Goal: Information Seeking & Learning: Learn about a topic

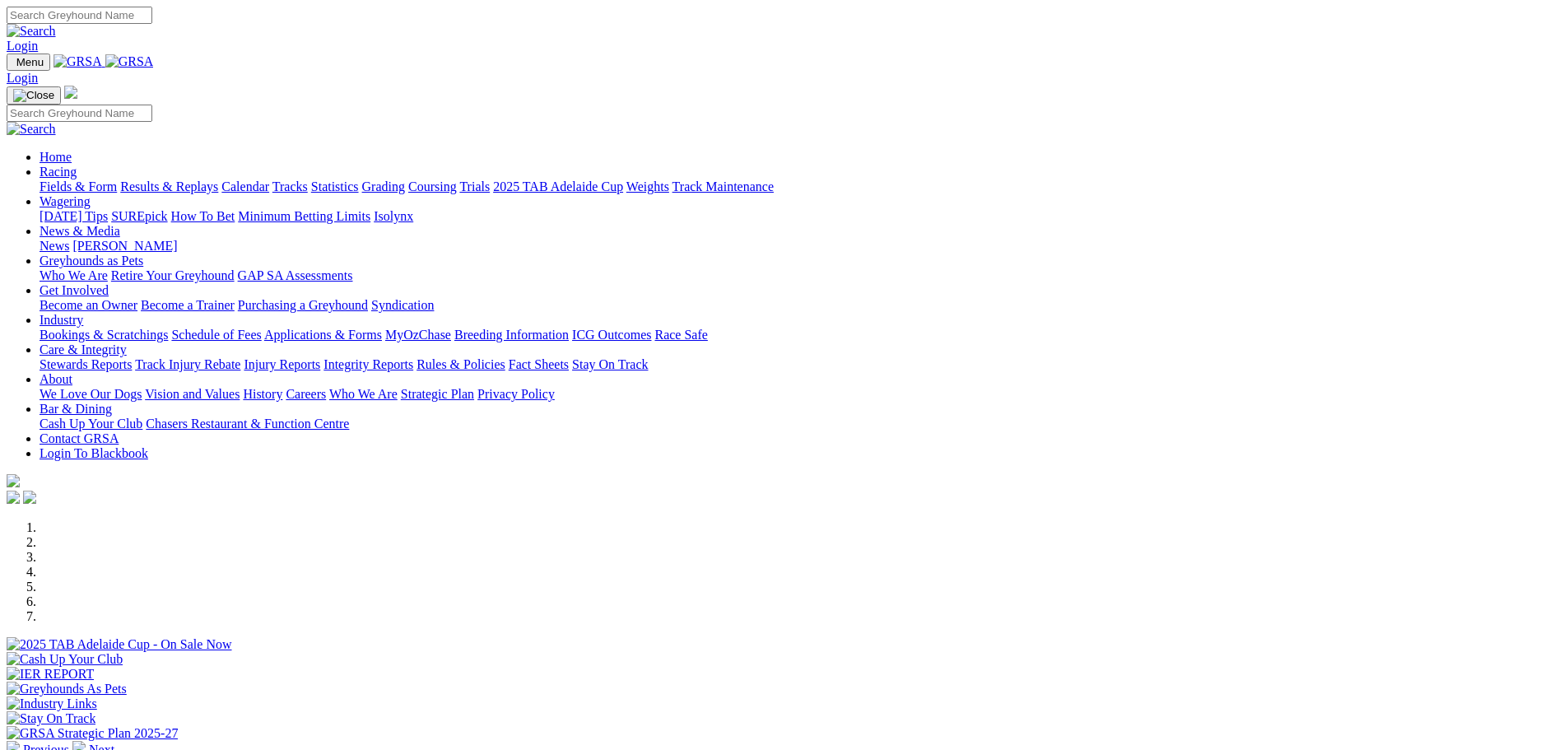
click at [132, 357] on link "Stewards Reports" at bounding box center [86, 364] width 92 height 14
click at [127, 342] on link "Care & Integrity" at bounding box center [83, 349] width 87 height 14
click at [132, 357] on link "Stewards Reports" at bounding box center [86, 364] width 92 height 14
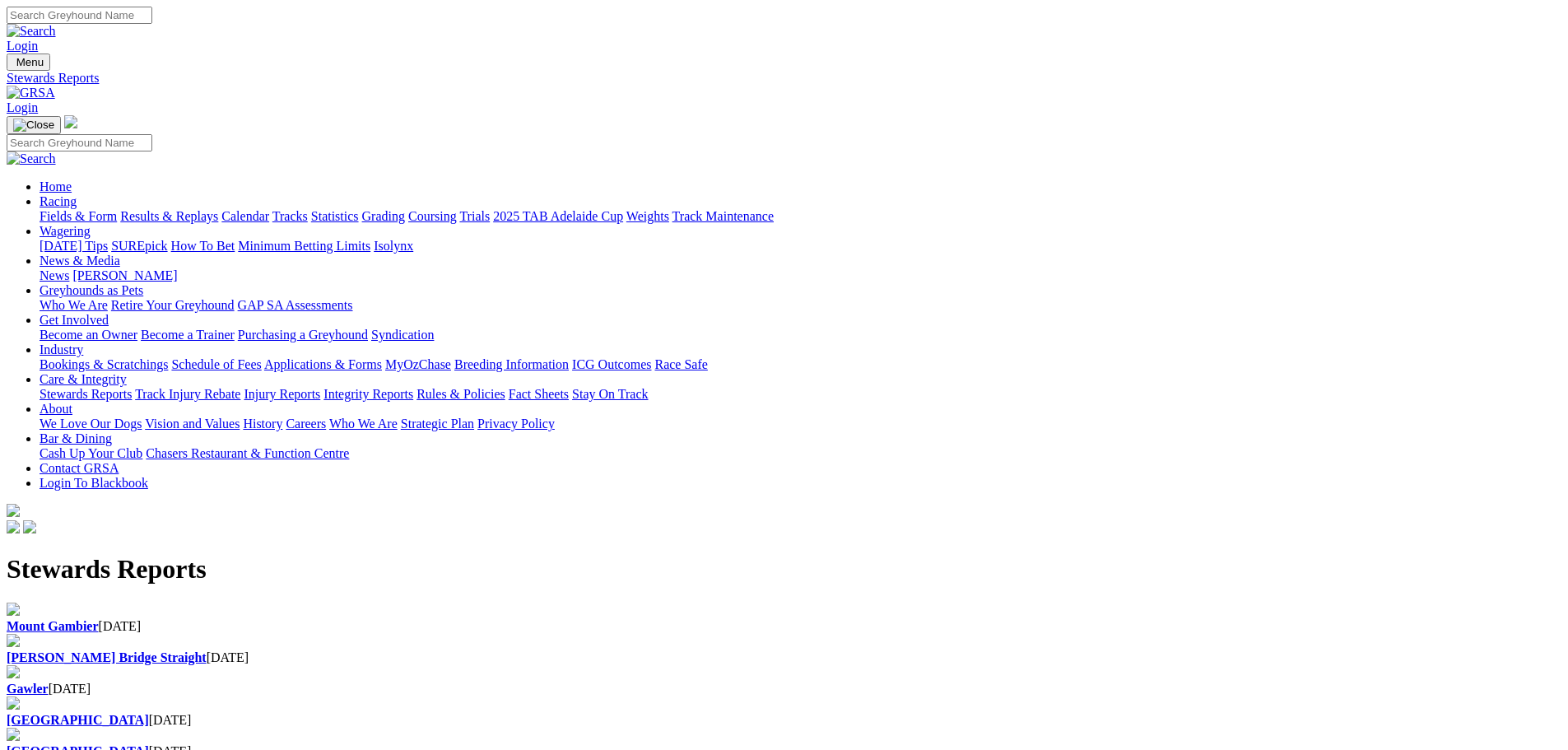
click at [99, 619] on b "Mount Gambier" at bounding box center [53, 625] width 92 height 14
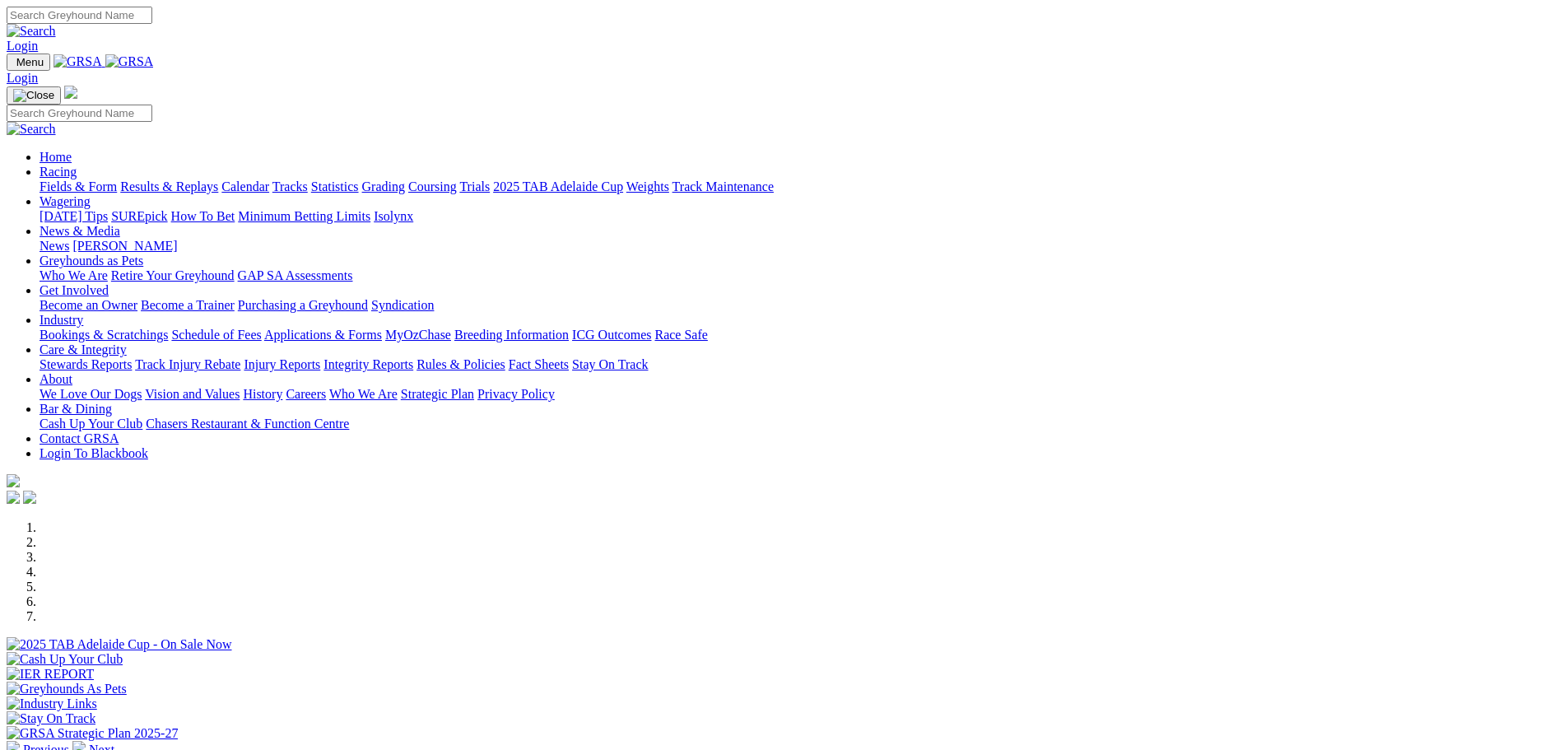
click at [127, 342] on link "Care & Integrity" at bounding box center [83, 349] width 87 height 14
click at [132, 357] on link "Stewards Reports" at bounding box center [86, 364] width 92 height 14
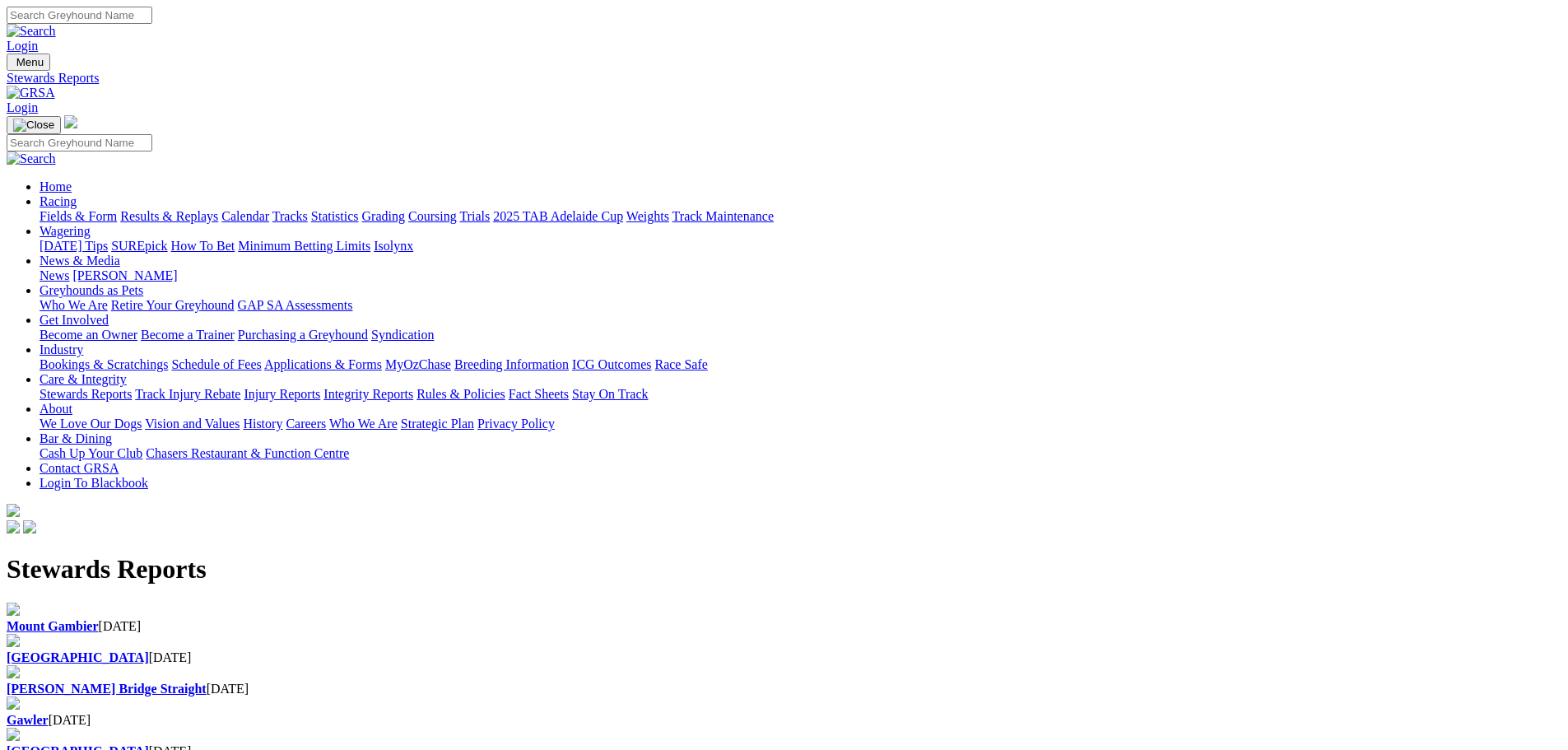
click at [149, 650] on b "[GEOGRAPHIC_DATA]" at bounding box center [78, 657] width 143 height 14
click at [77, 195] on link "Racing" at bounding box center [58, 201] width 37 height 14
click at [218, 209] on link "Results & Replays" at bounding box center [169, 215] width 98 height 14
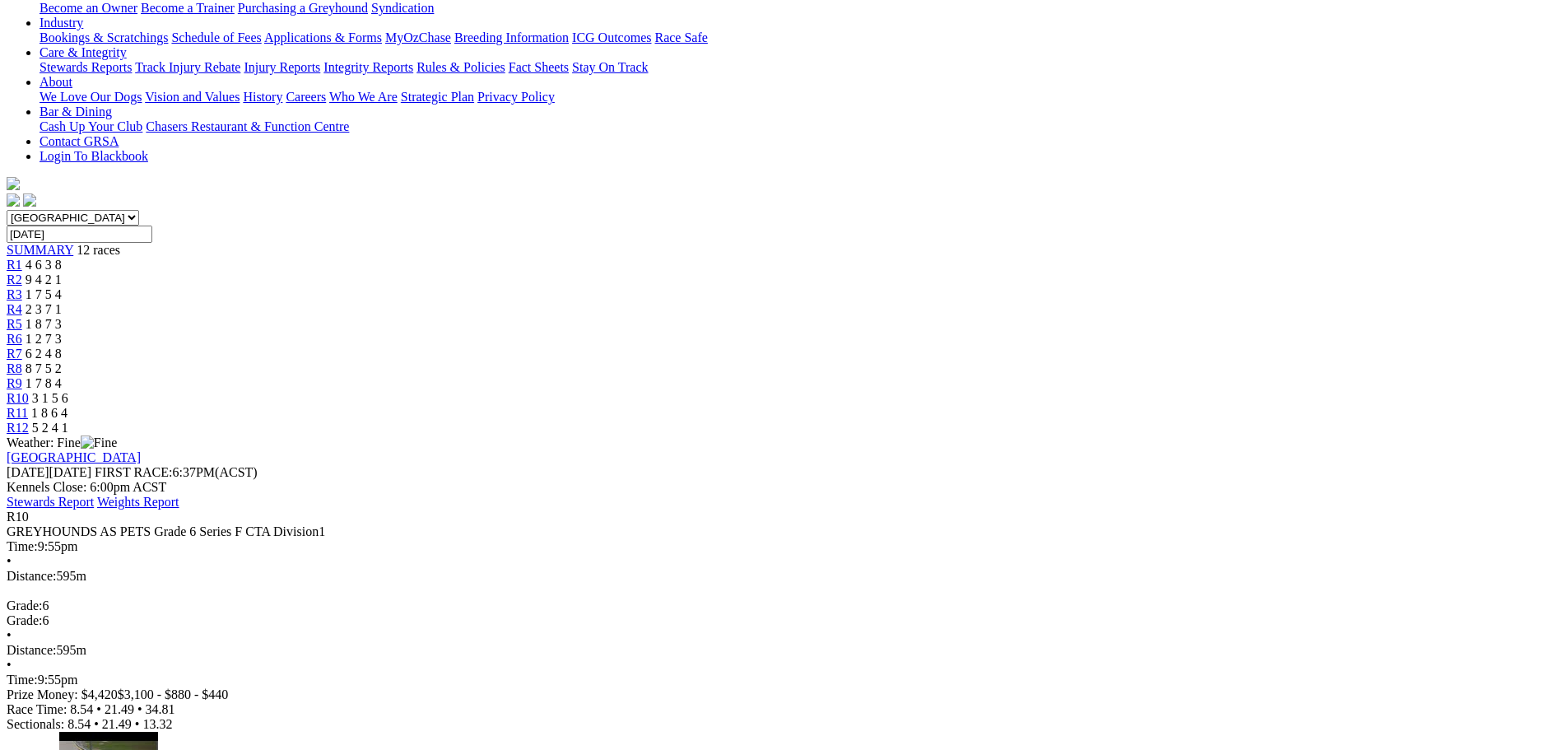
scroll to position [329, 0]
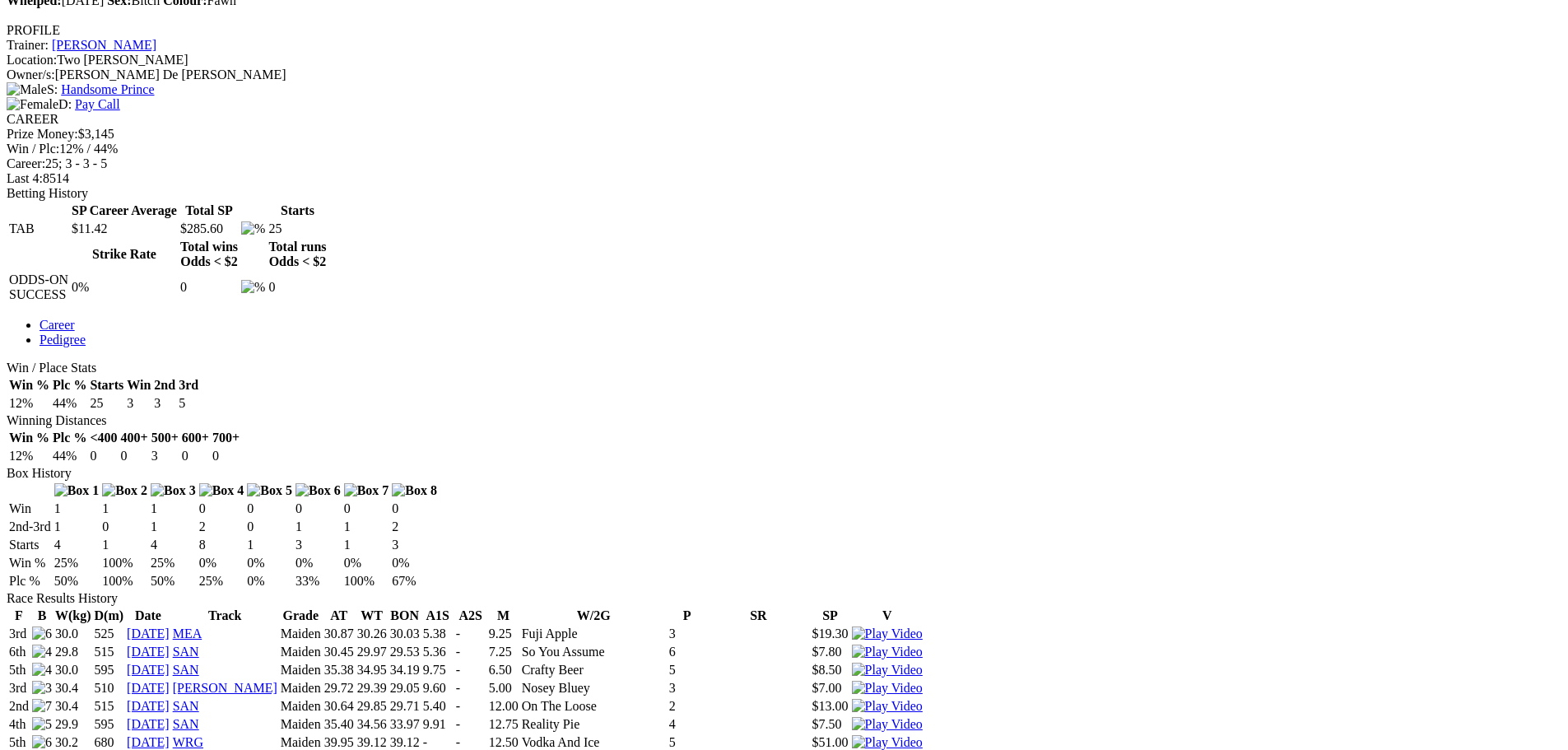
scroll to position [658, 0]
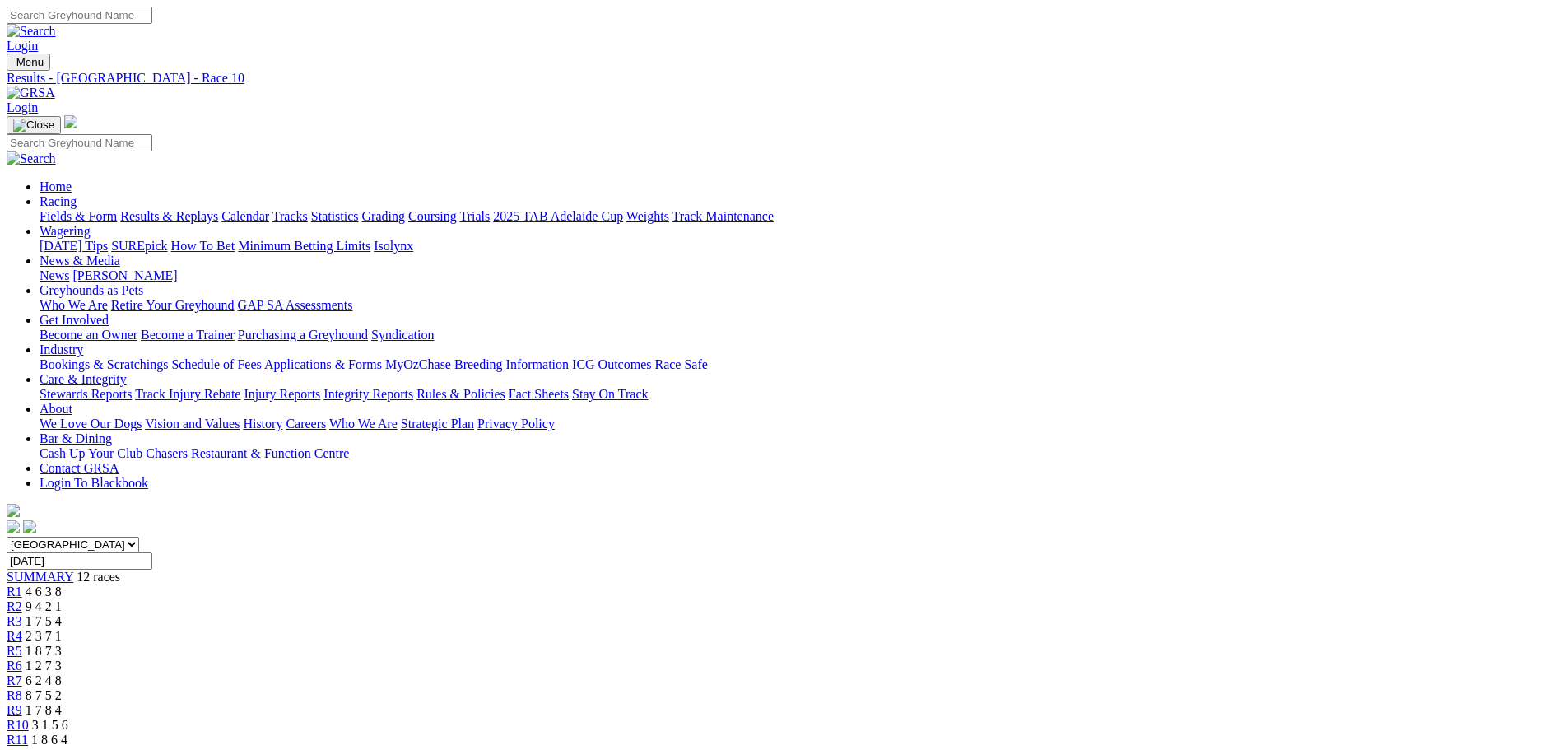
click at [29, 748] on link "R12" at bounding box center [17, 754] width 22 height 14
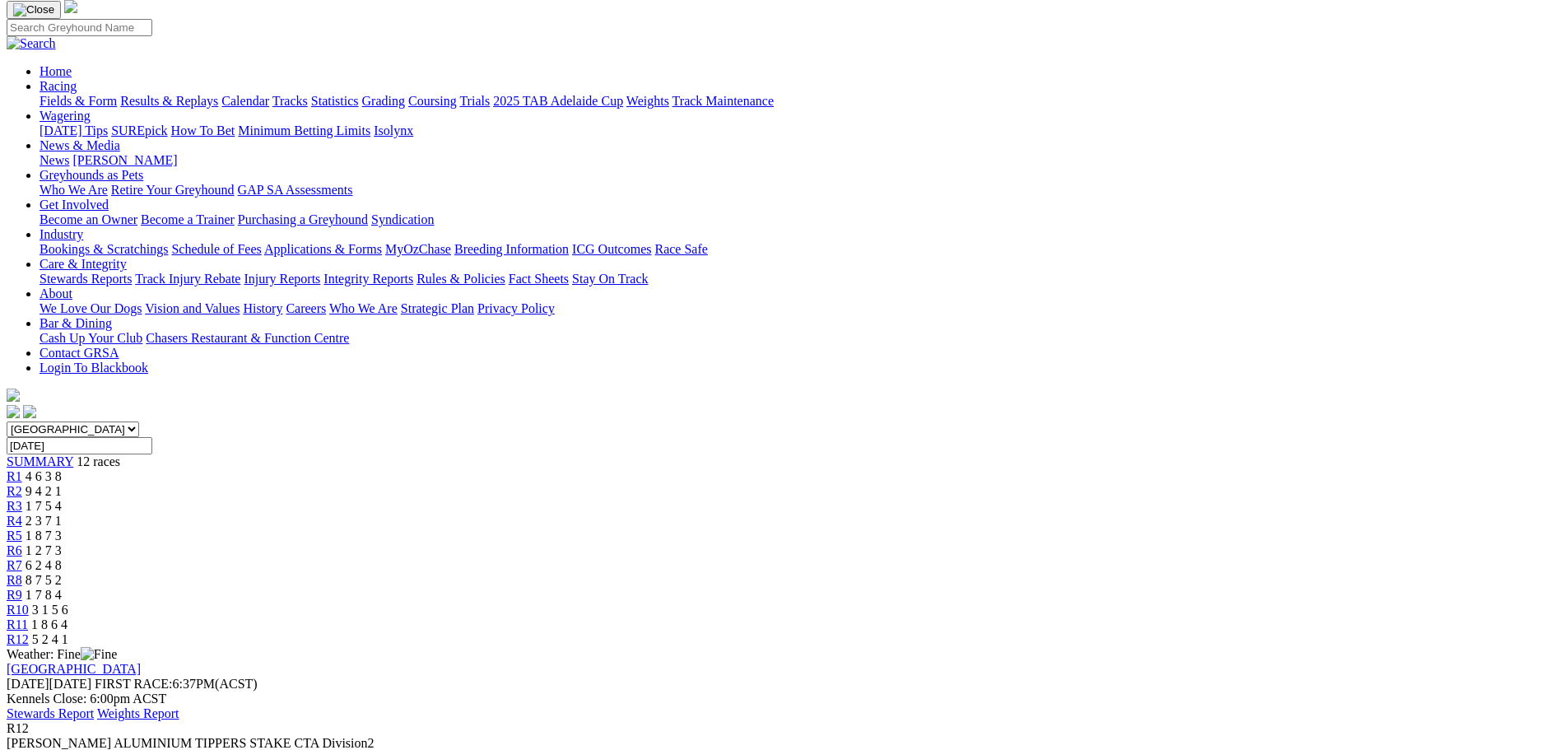
scroll to position [329, 0]
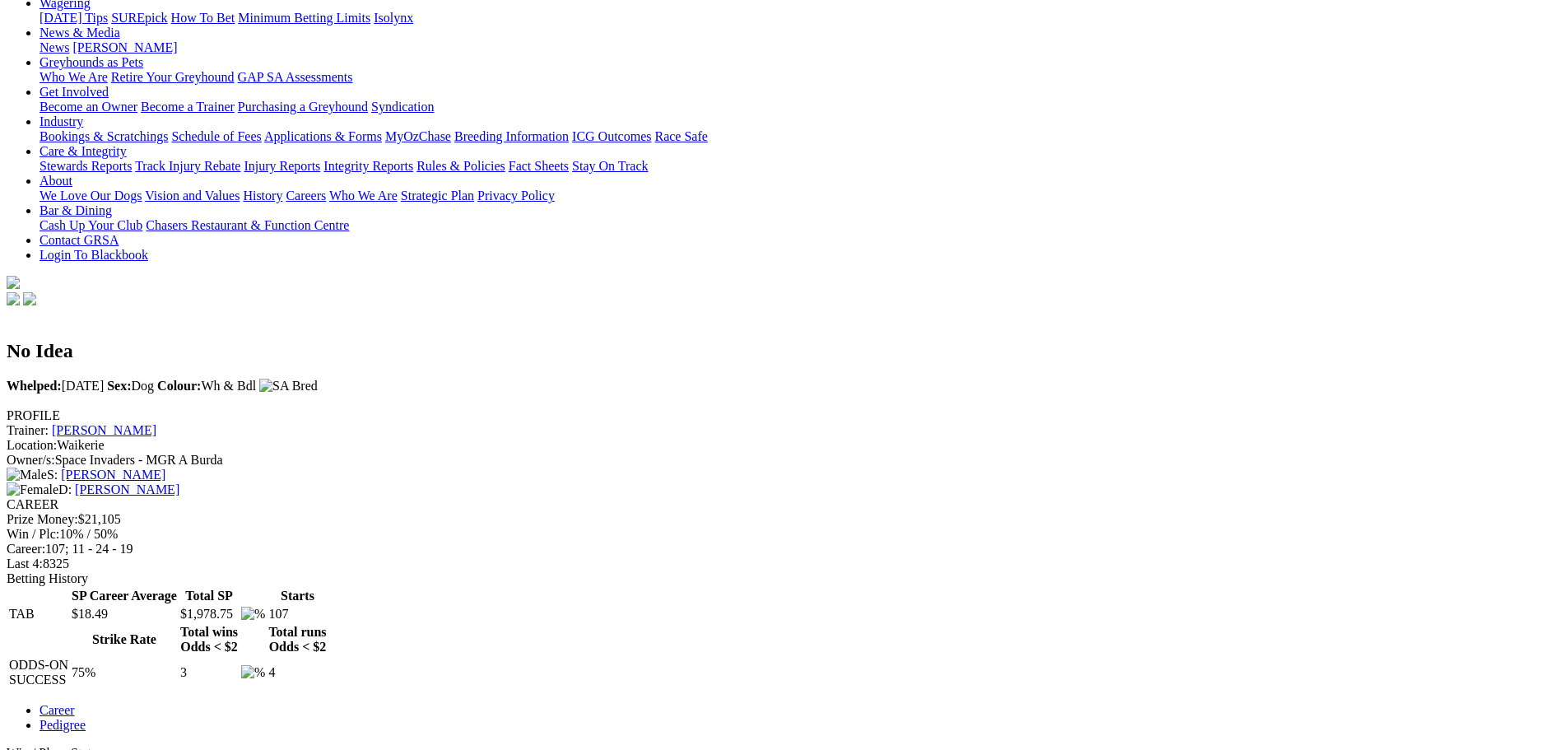
scroll to position [247, 0]
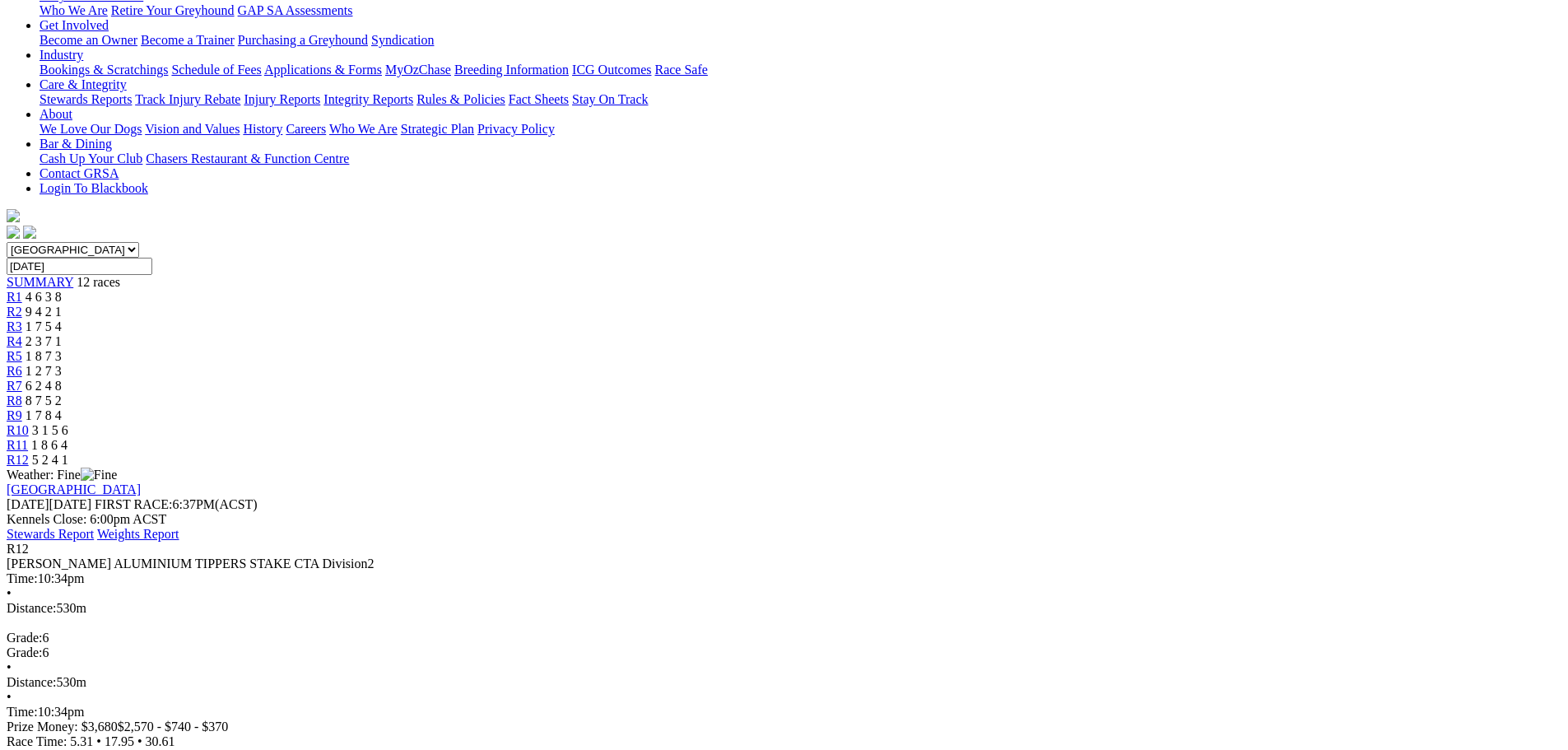
scroll to position [329, 0]
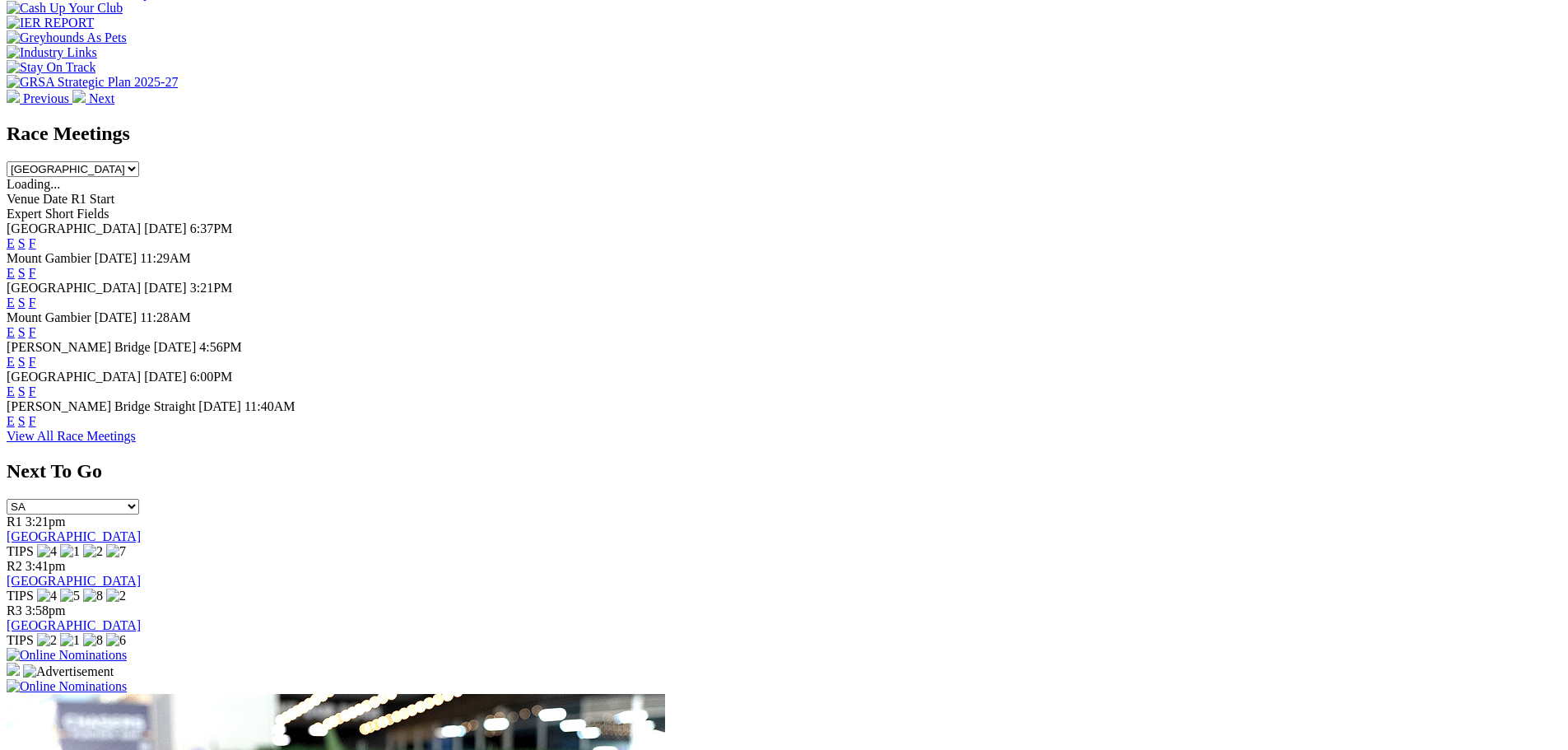
scroll to position [658, 0]
